Goal: Book appointment/travel/reservation

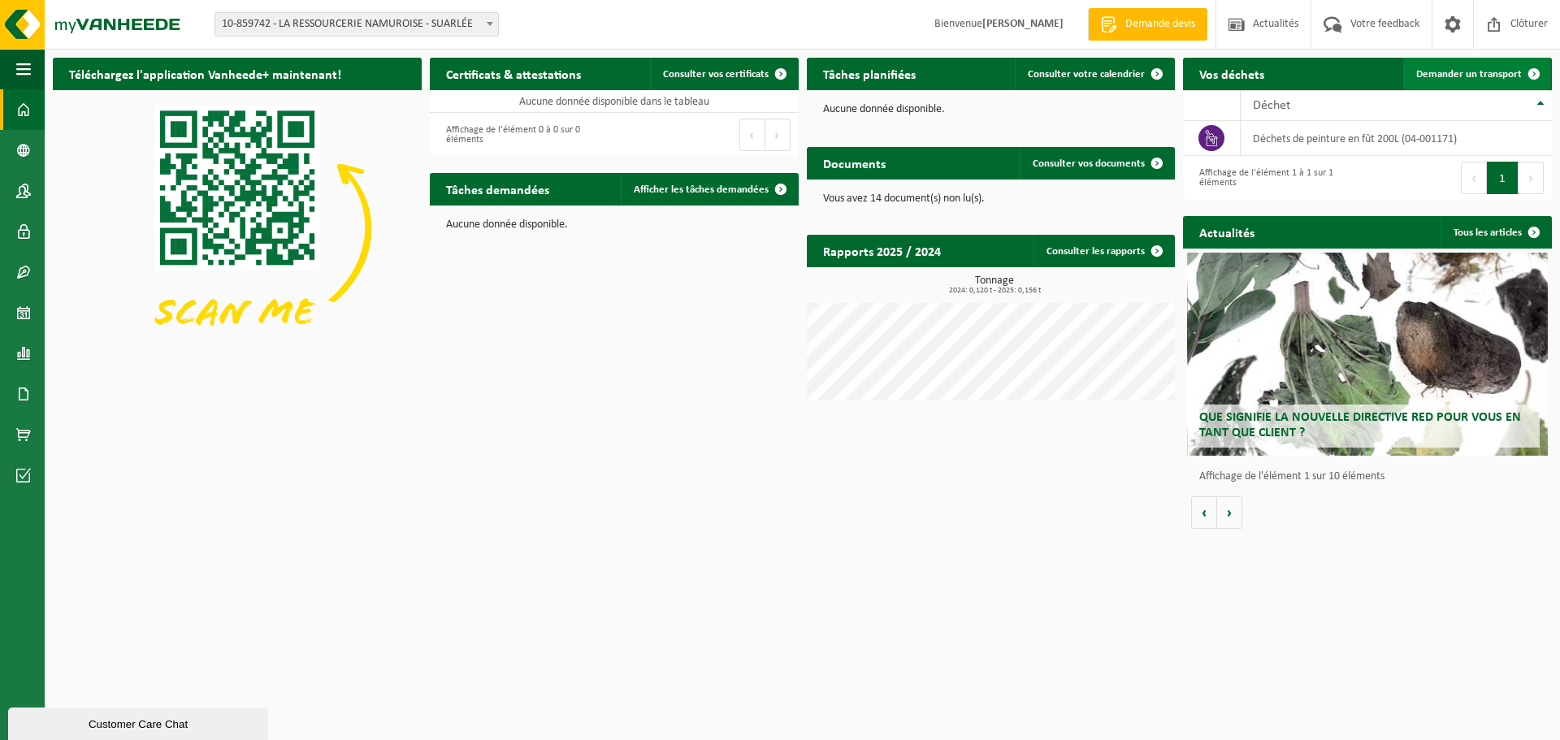
click at [1466, 75] on span "Demander un transport" at bounding box center [1469, 74] width 106 height 11
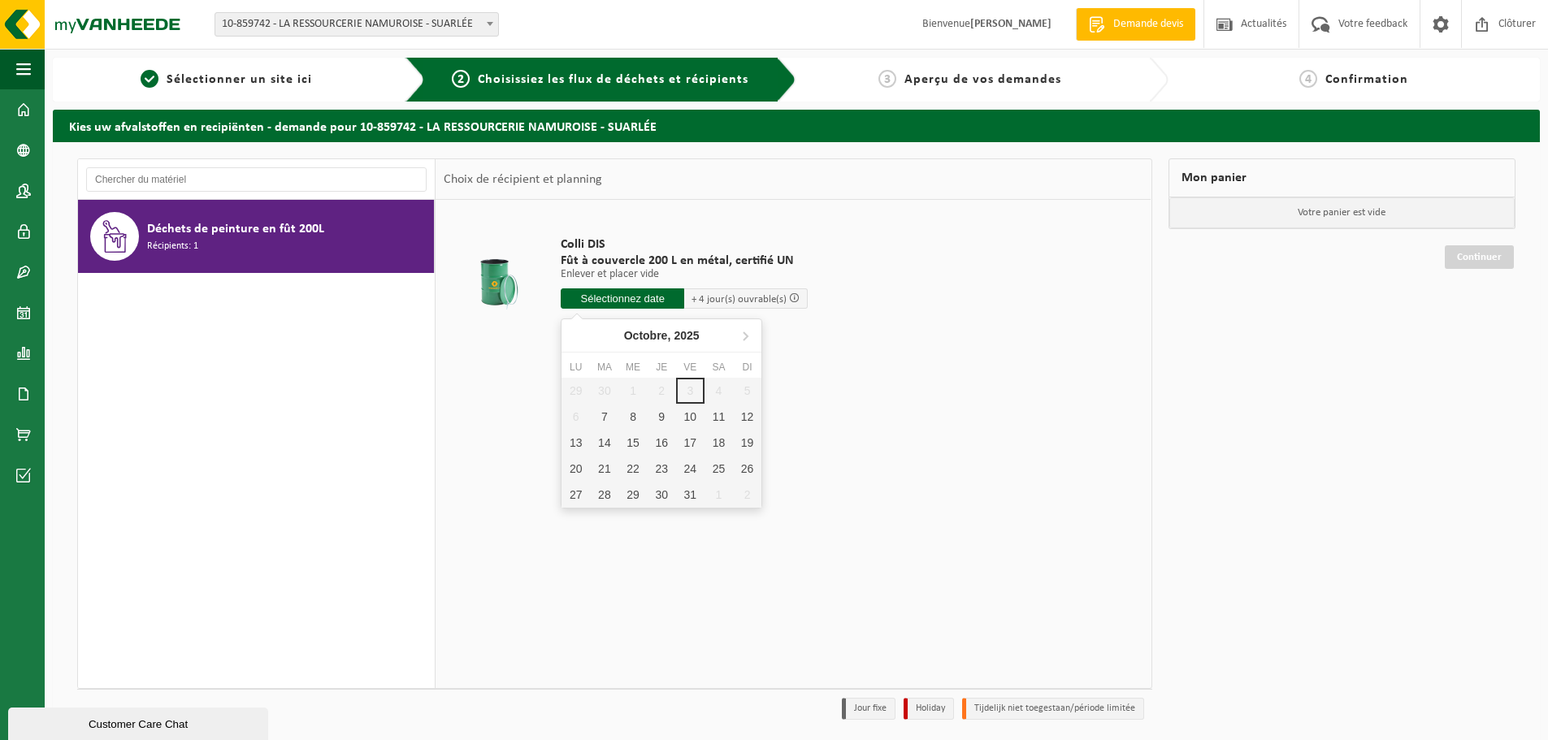
click at [647, 297] on input "text" at bounding box center [622, 298] width 123 height 20
click at [602, 414] on div "7" at bounding box center [604, 417] width 28 height 26
type input "à partir de 2025-10-07"
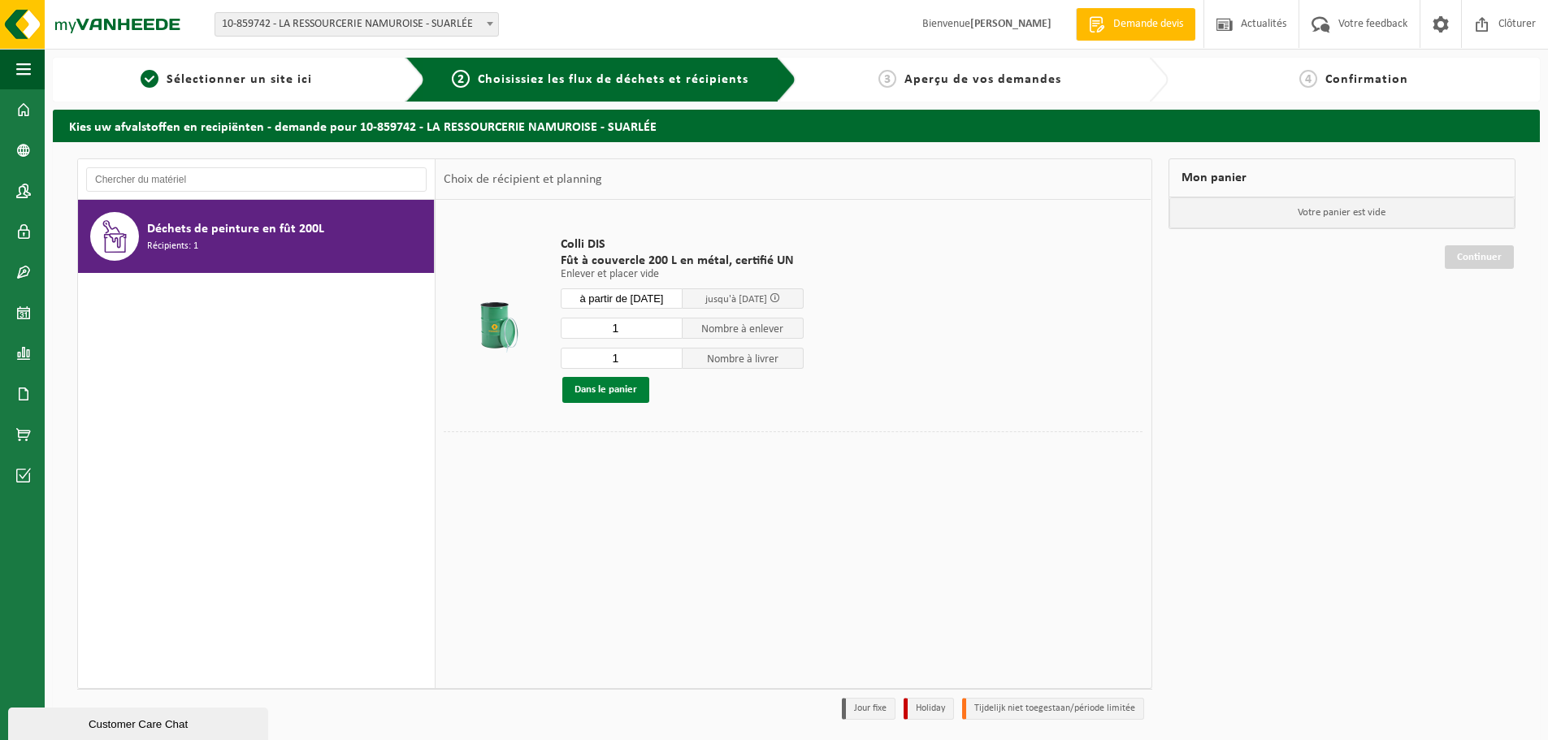
click at [618, 389] on button "Dans le panier" at bounding box center [605, 390] width 87 height 26
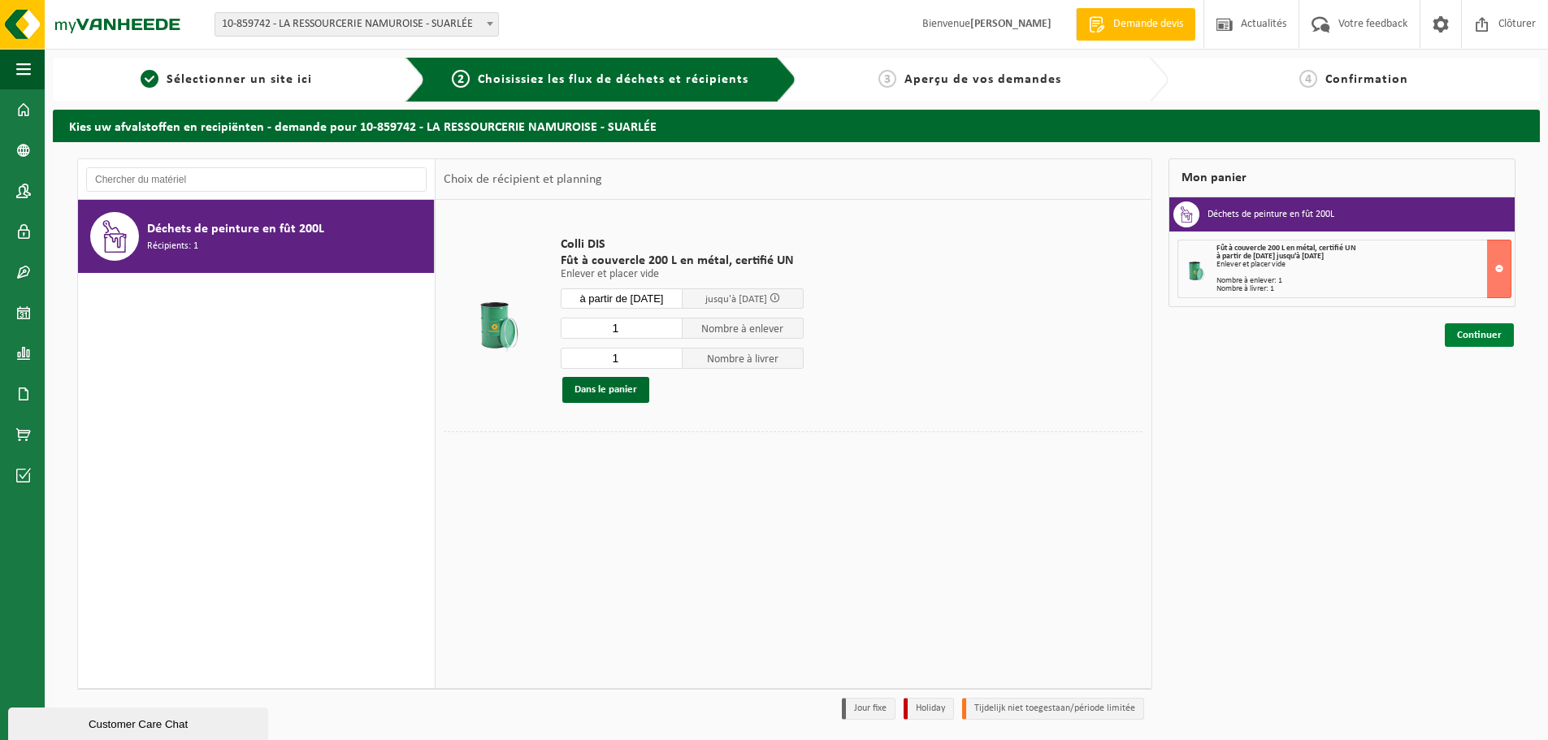
click at [1497, 336] on link "Continuer" at bounding box center [1478, 335] width 69 height 24
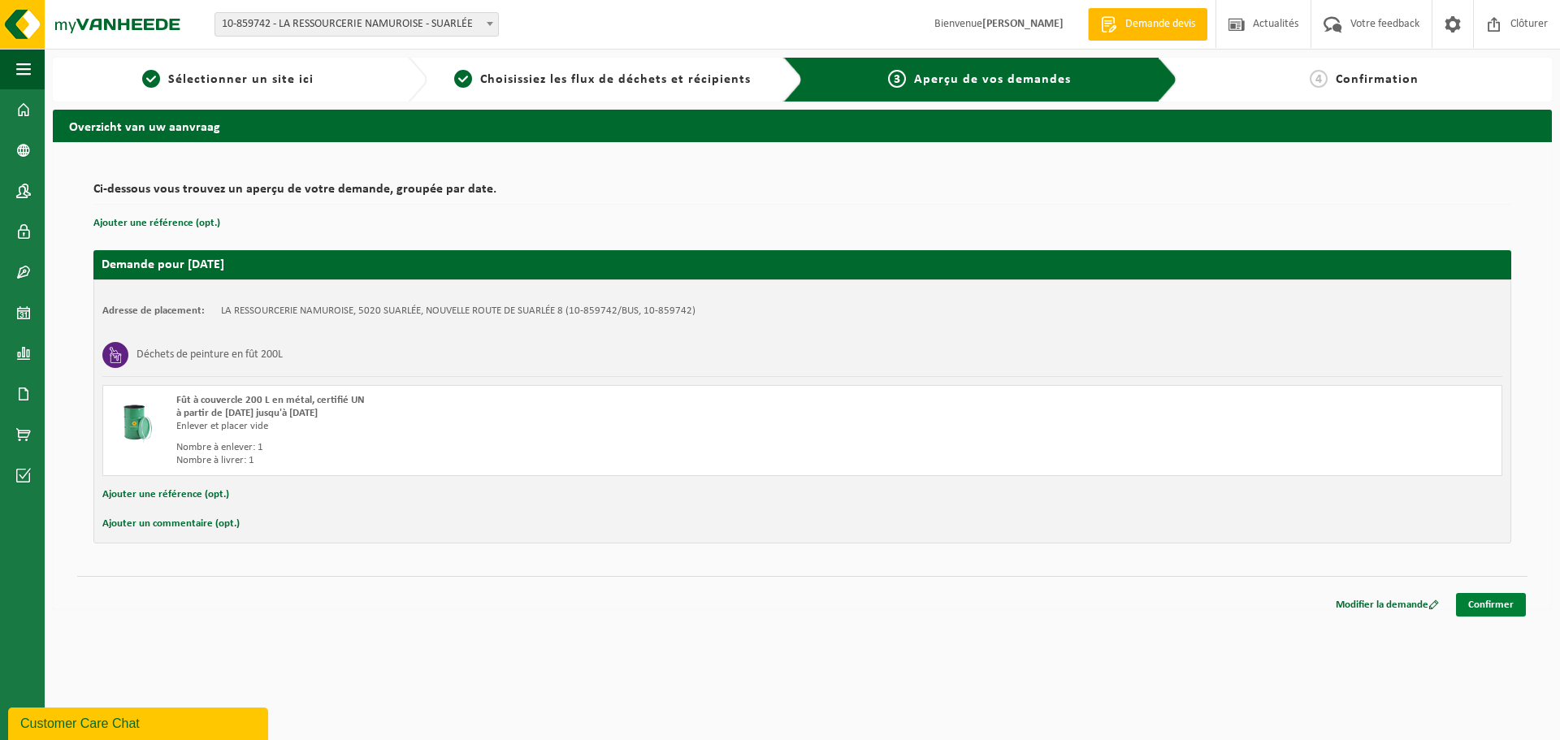
click at [1497, 604] on link "Confirmer" at bounding box center [1491, 605] width 70 height 24
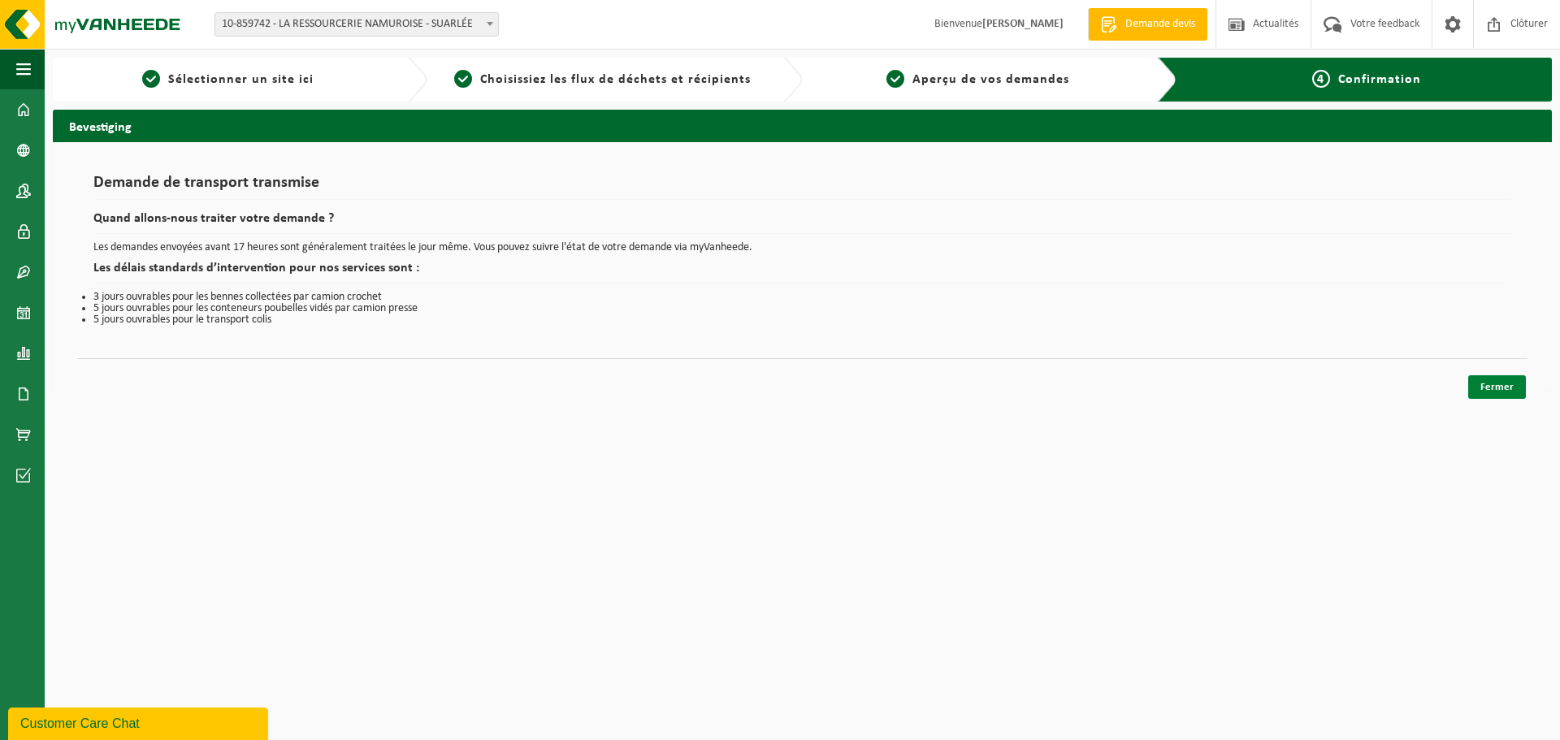
click at [1506, 388] on link "Fermer" at bounding box center [1497, 387] width 58 height 24
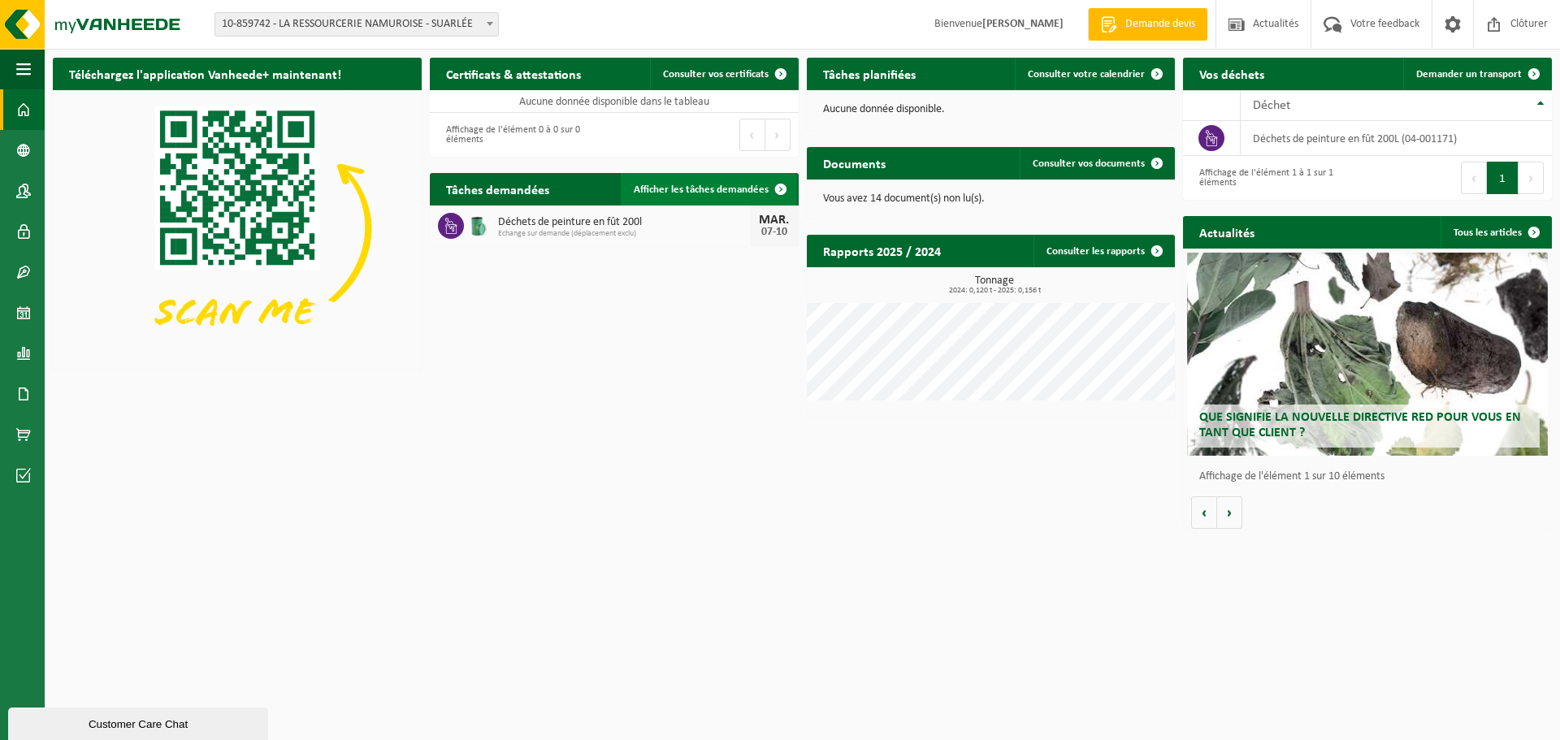
click at [693, 192] on span "Afficher les tâches demandées" at bounding box center [701, 189] width 135 height 11
